Goal: Information Seeking & Learning: Check status

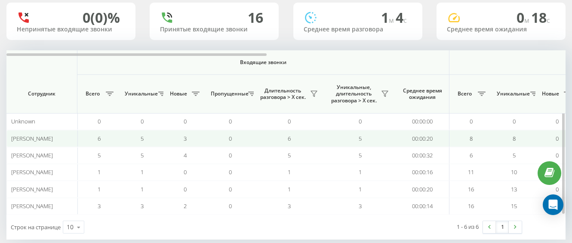
scroll to position [60, 0]
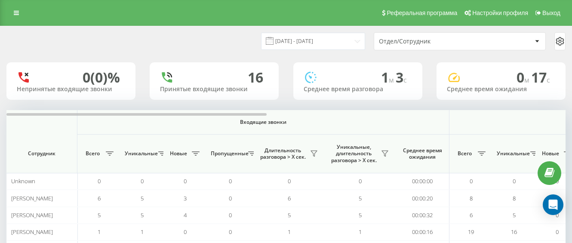
scroll to position [73, 0]
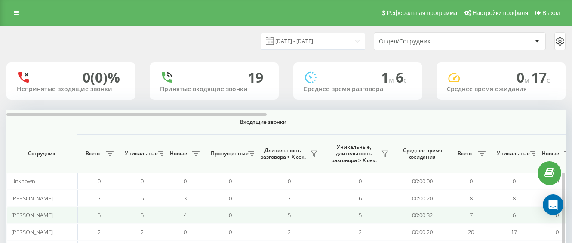
scroll to position [73, 0]
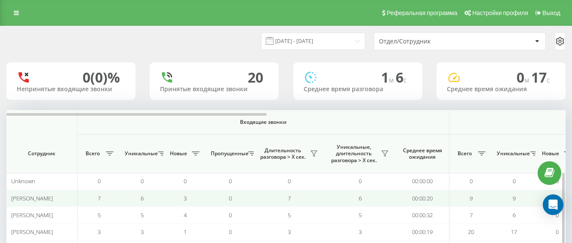
scroll to position [73, 0]
